Goal: Find specific page/section: Find specific page/section

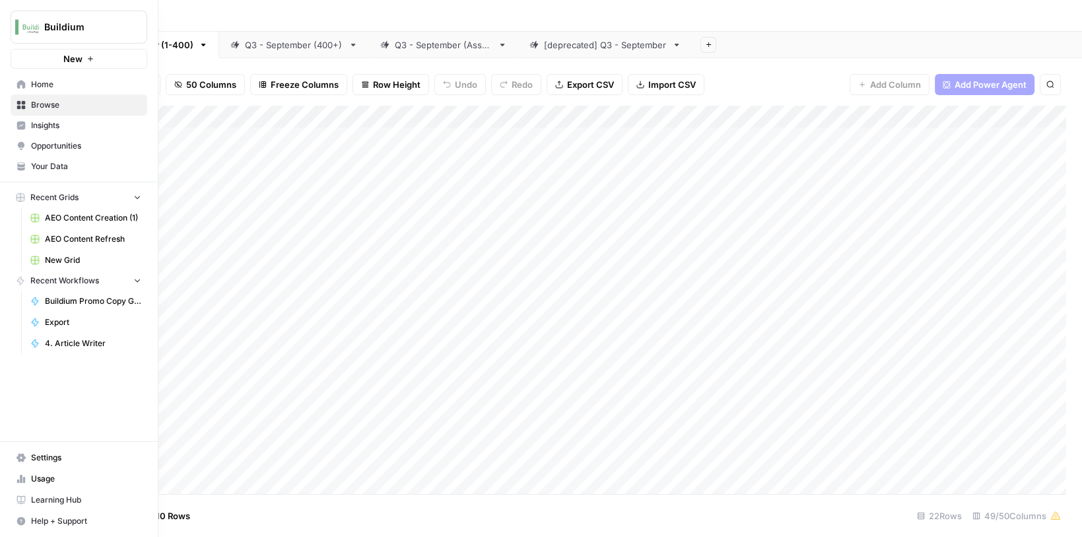
click at [55, 23] on span "Buildium" at bounding box center [84, 26] width 80 height 13
click at [43, 124] on span "September Cohort" at bounding box center [127, 120] width 174 height 13
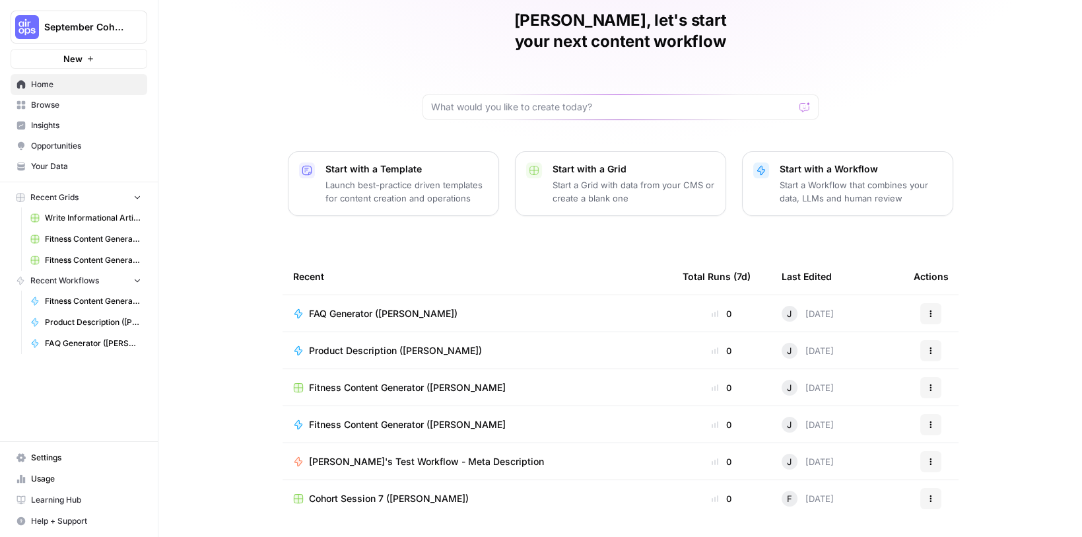
scroll to position [69, 0]
